Goal: Information Seeking & Learning: Understand process/instructions

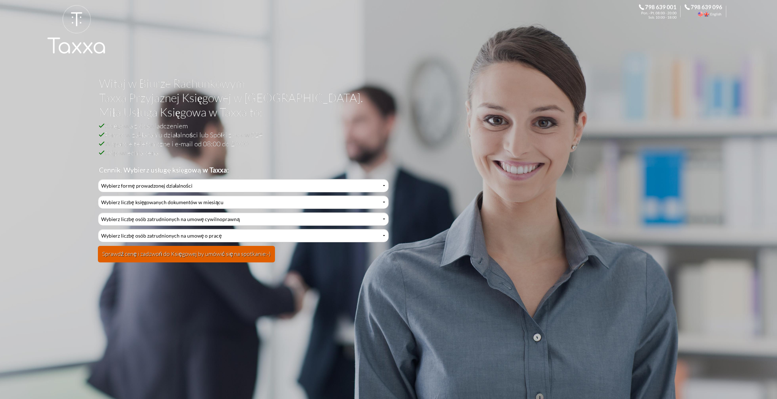
click at [455, 60] on div at bounding box center [389, 35] width 684 height 71
click at [600, 202] on td "Wybierz formę prowadzonej działalności Działalność jednoosobowa Działalność jed…" at bounding box center [388, 223] width 581 height 88
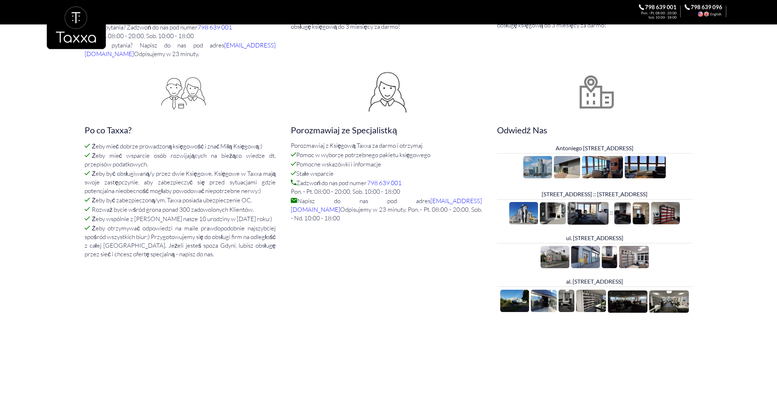
scroll to position [644, 0]
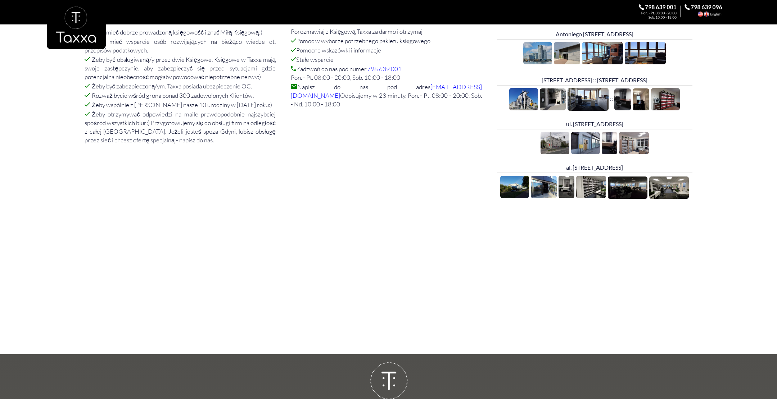
scroll to position [569, 0]
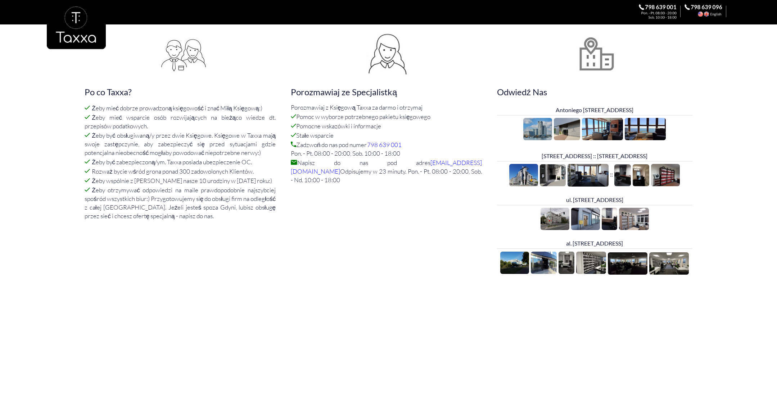
click at [750, 205] on section "Skorzystaj z oferty promocyjnej Wypełnij dokumenty potrzebne do założenia firmy…" at bounding box center [388, 59] width 777 height 456
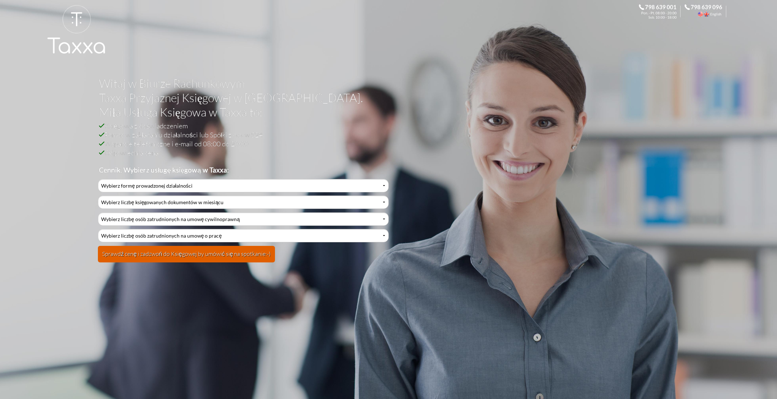
scroll to position [569, 0]
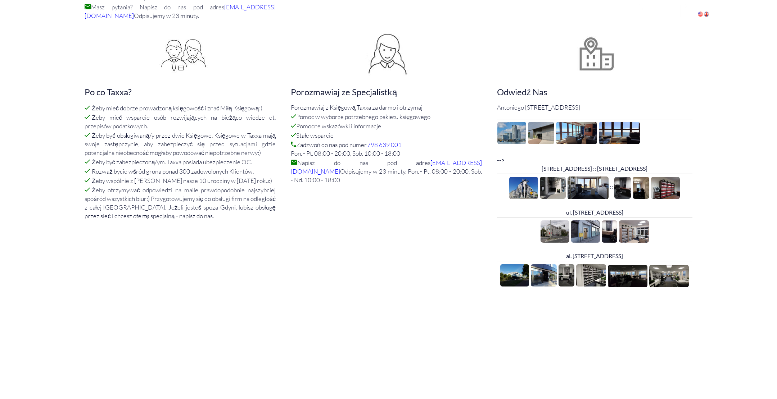
click at [715, 106] on div "Wypełnij dokumenty potrzebne do założenia firmy ze Specjalistką Taxxa Pomożemy …" at bounding box center [388, 77] width 691 height 435
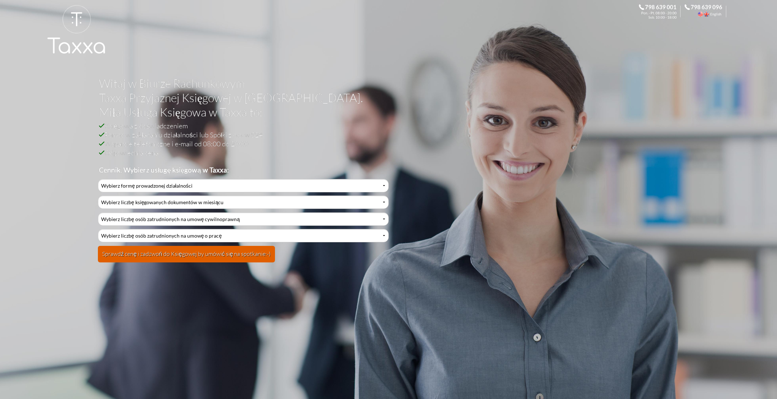
scroll to position [569, 0]
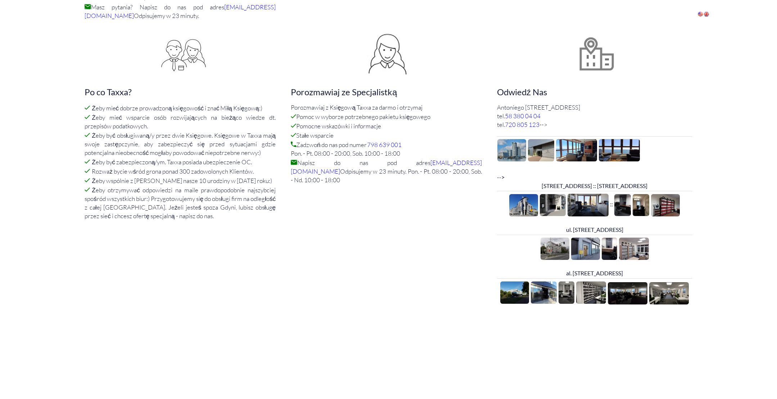
click at [728, 162] on div "Wypełnij dokumenty potrzebne do założenia firmy ze Specjalistką Taxxa Pomożemy …" at bounding box center [388, 86] width 691 height 452
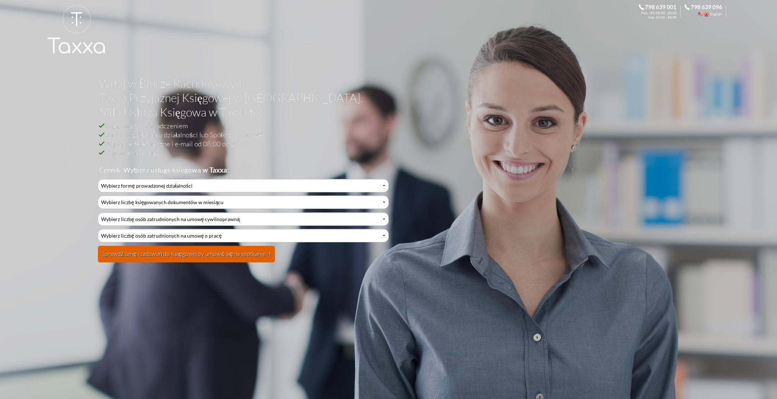
scroll to position [569, 0]
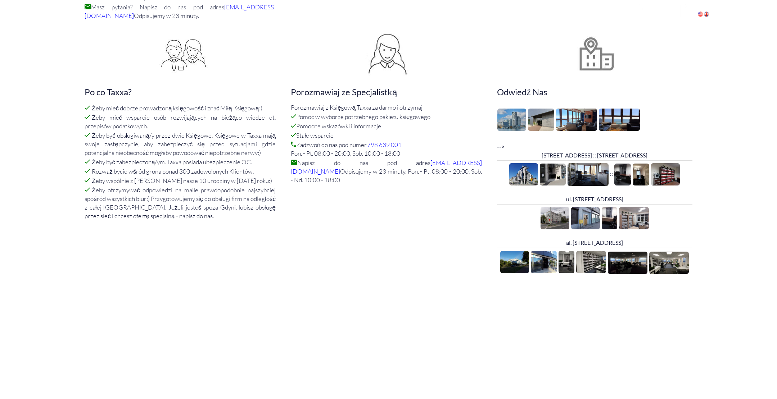
click at [719, 116] on div "Wypełnij dokumenty potrzebne do założenia firmy ze Specjalistką Taxxa Pomożemy …" at bounding box center [388, 71] width 691 height 422
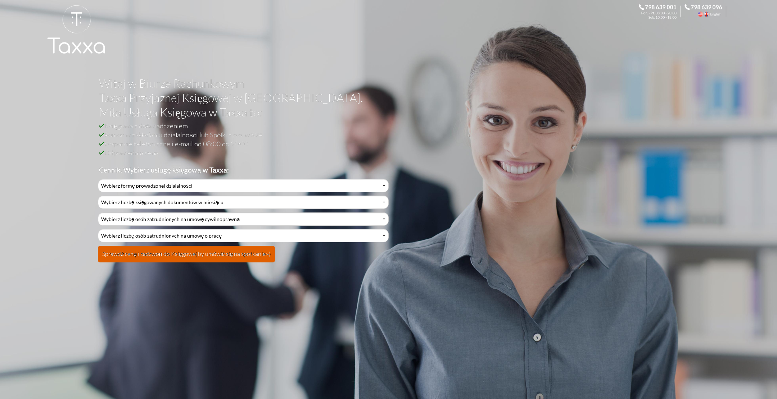
scroll to position [569, 0]
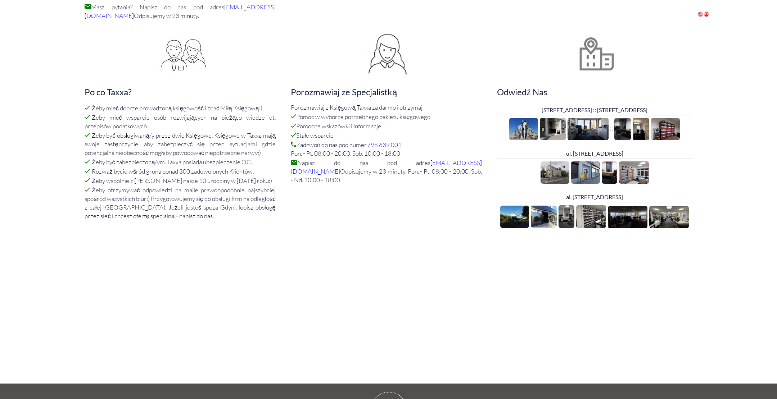
click at [715, 142] on div "Wypełnij dokumenty potrzebne do założenia firmy ze Specjalistką Taxxa Pomożemy …" at bounding box center [388, 48] width 691 height 376
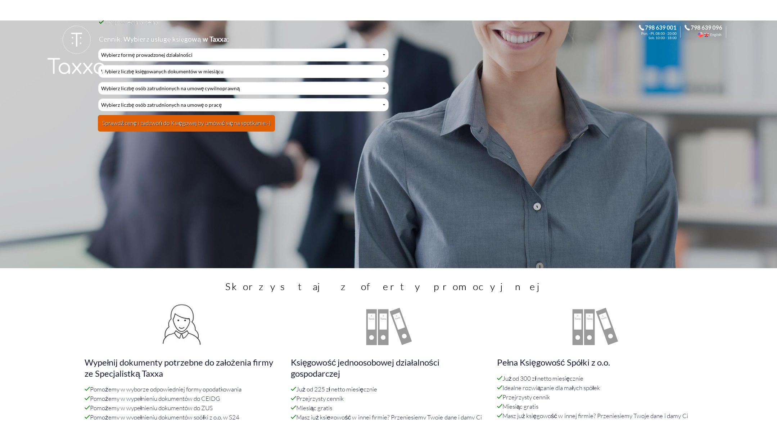
scroll to position [0, 0]
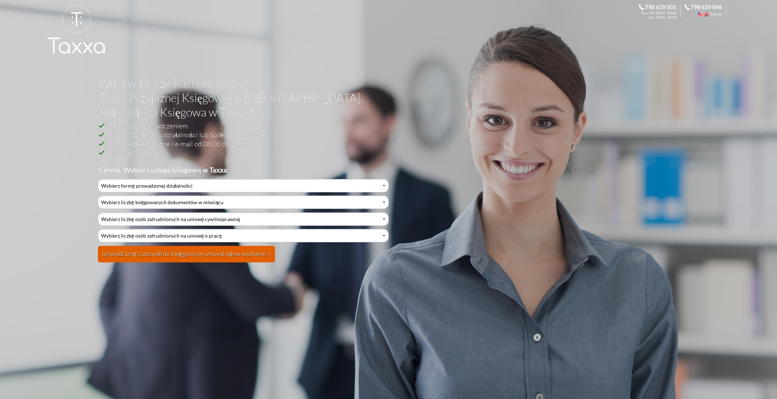
click at [717, 123] on div "Witaj w Biurze Rachunkowym Taxxa Przyjaznej Księgowej w Gdyni. Miła Usługa Księ…" at bounding box center [388, 199] width 777 height 399
click at [607, 184] on td "Wybierz formę prowadzonej działalności Działalność jednoosobowa Działalność jed…" at bounding box center [388, 223] width 581 height 88
click at [624, 259] on td "Wybierz formę prowadzonej działalności Działalność jednoosobowa Działalność jed…" at bounding box center [388, 223] width 581 height 88
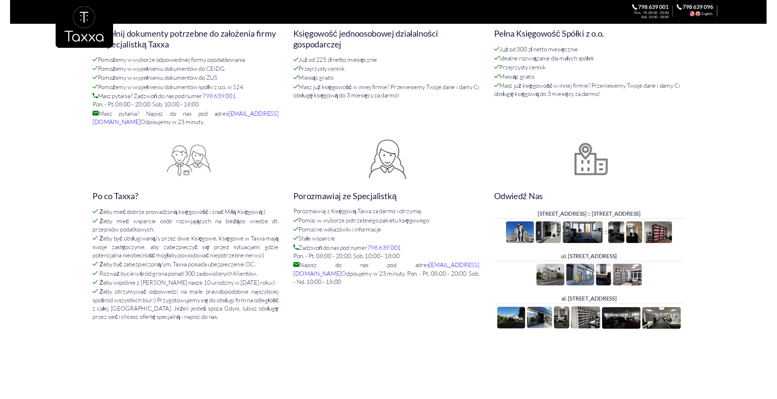
scroll to position [490, 0]
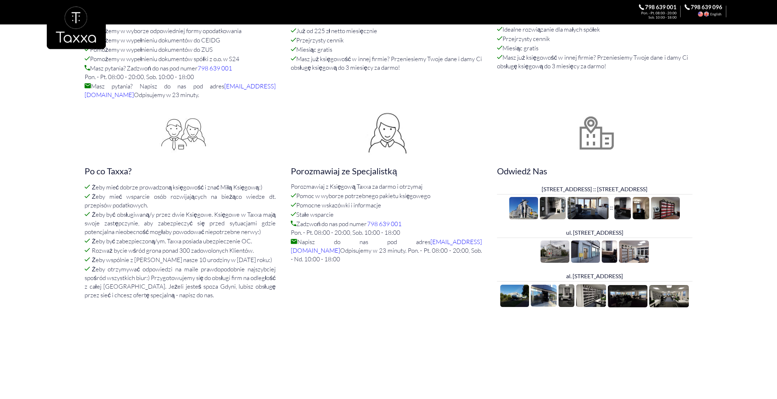
click at [666, 293] on img at bounding box center [669, 296] width 40 height 22
